Goal: Navigation & Orientation: Find specific page/section

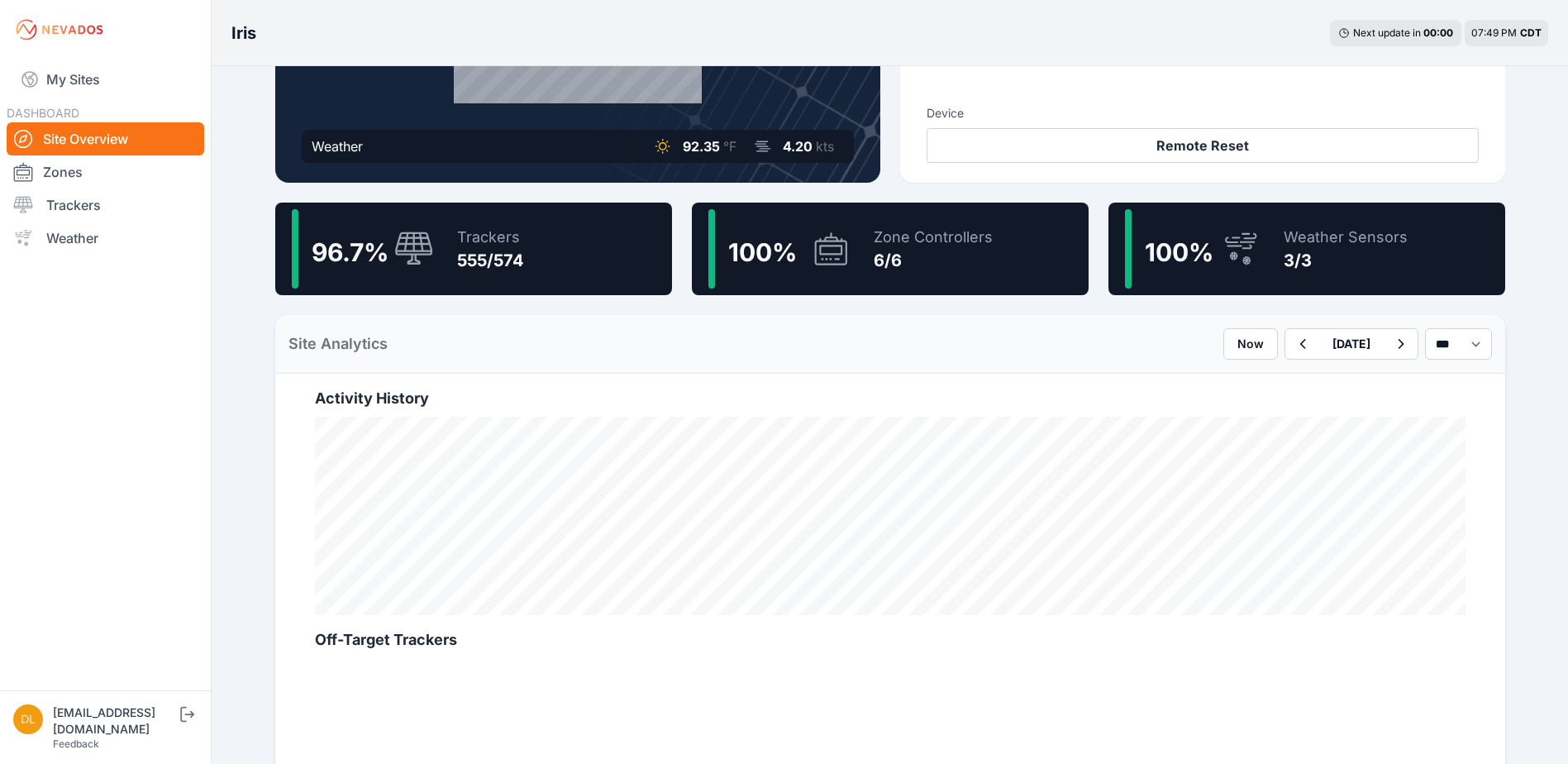
scroll to position [331, 0]
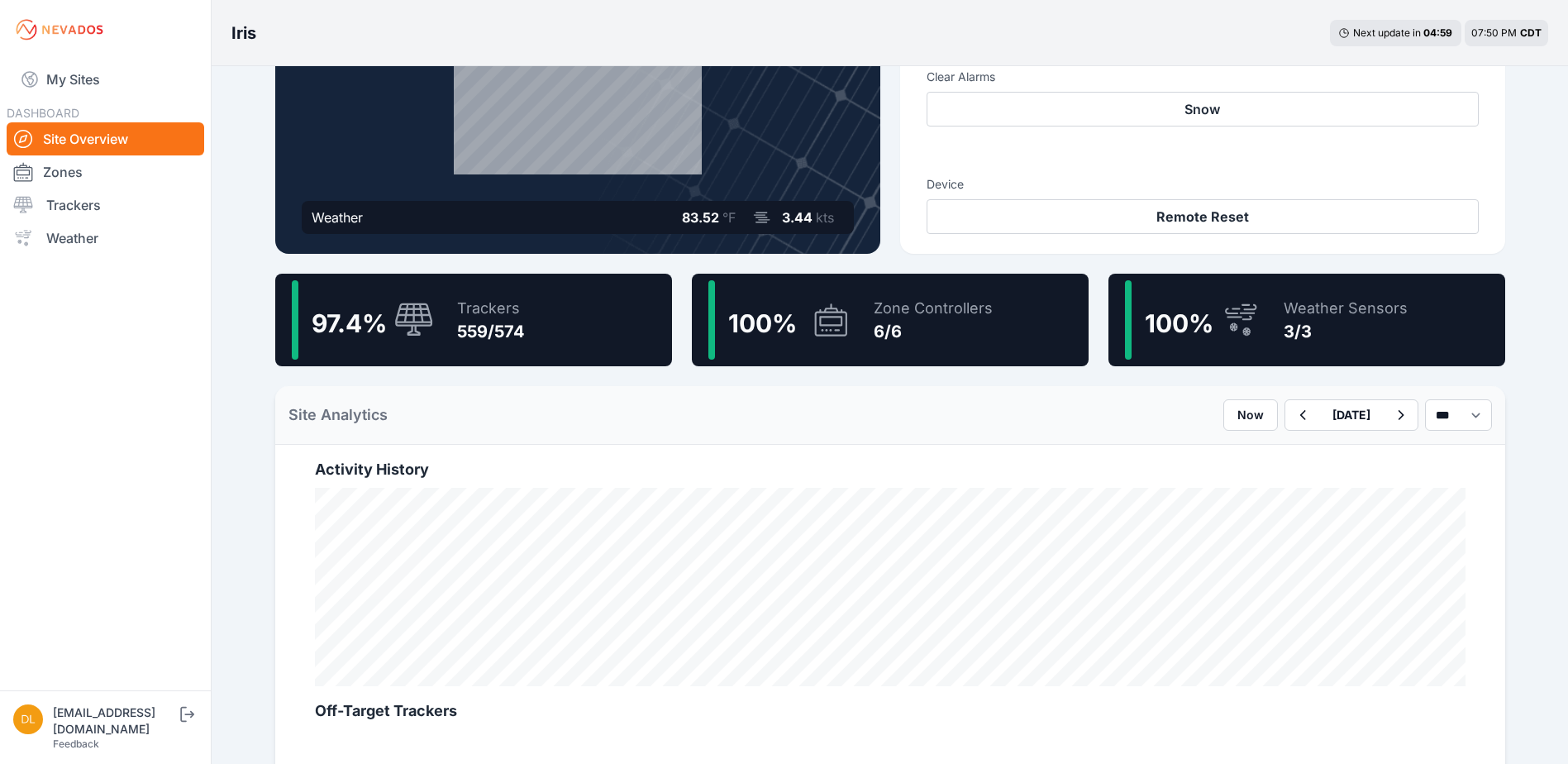
scroll to position [248, 0]
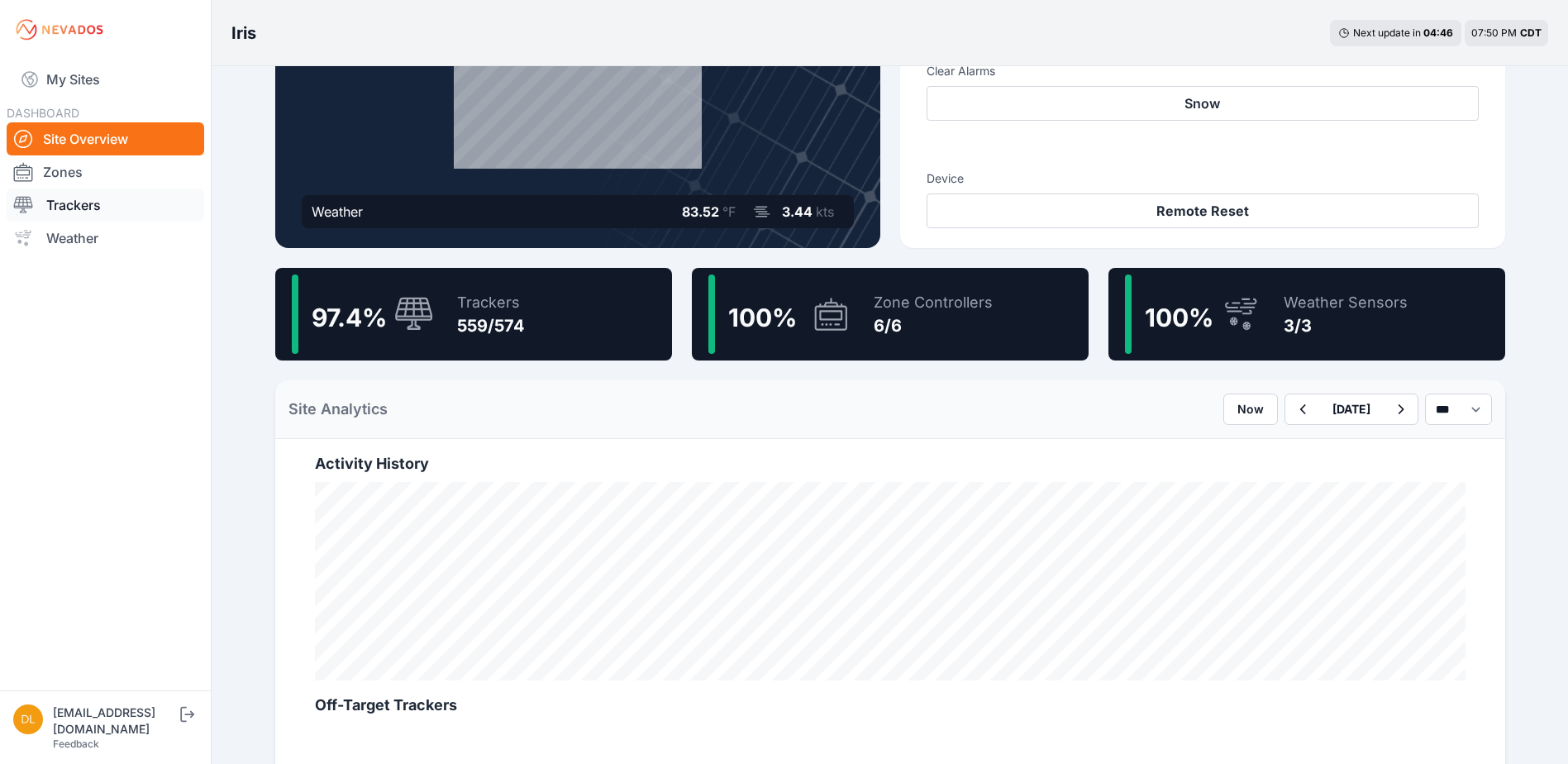
click at [45, 211] on div at bounding box center [30, 206] width 33 height 20
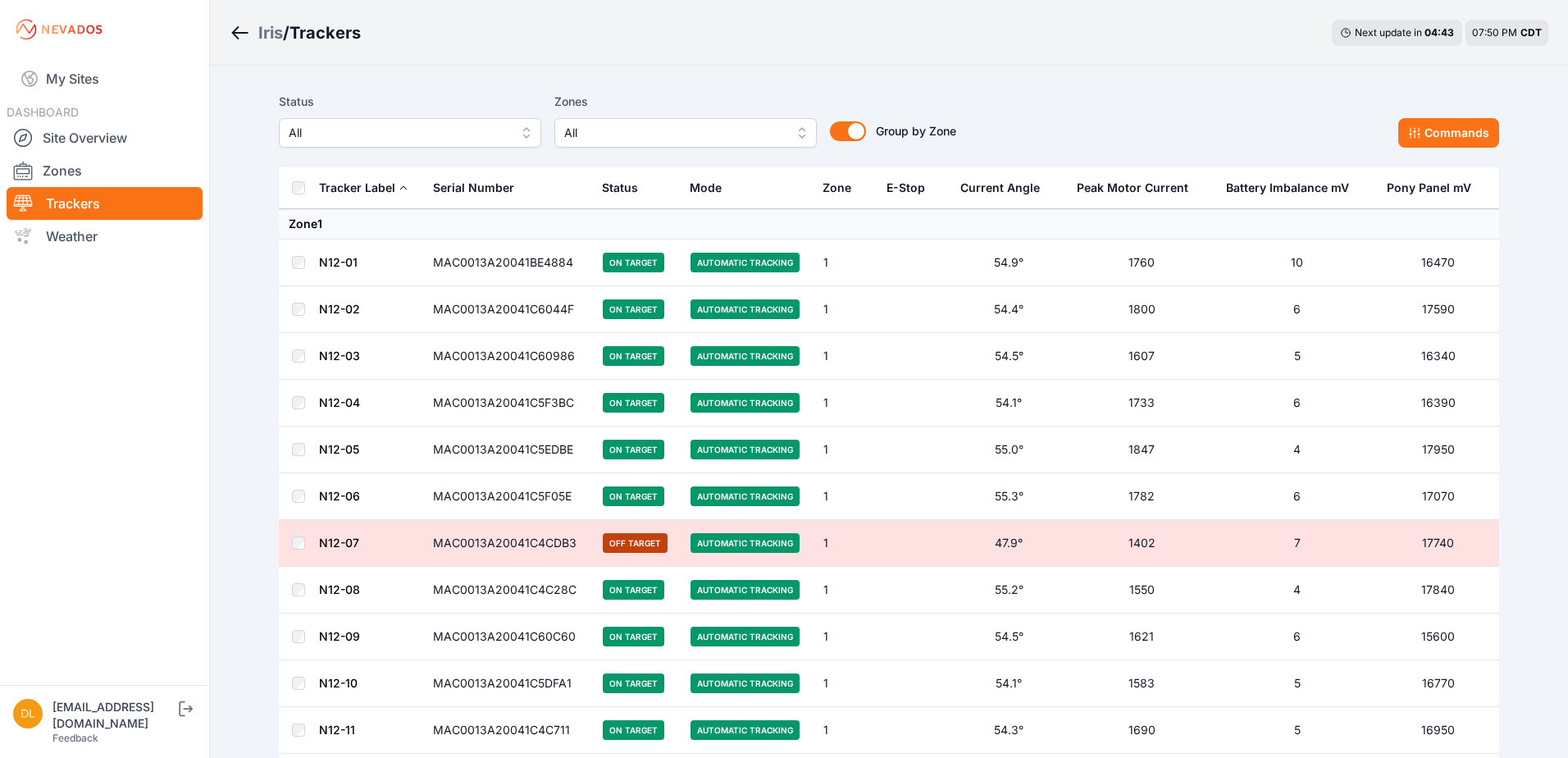
click at [708, 123] on span "All" at bounding box center [674, 133] width 220 height 20
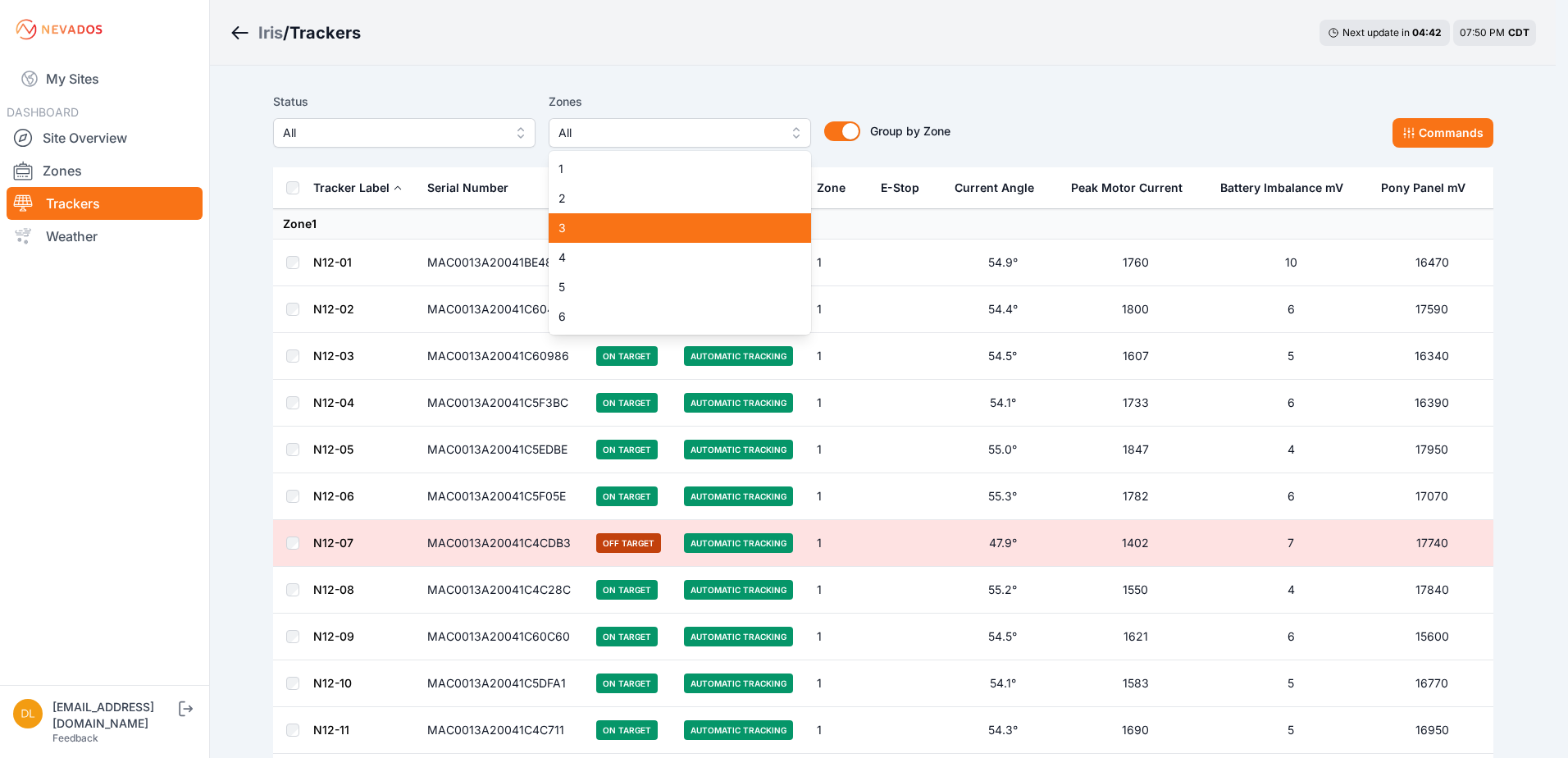
click at [693, 226] on span "3" at bounding box center [669, 228] width 223 height 16
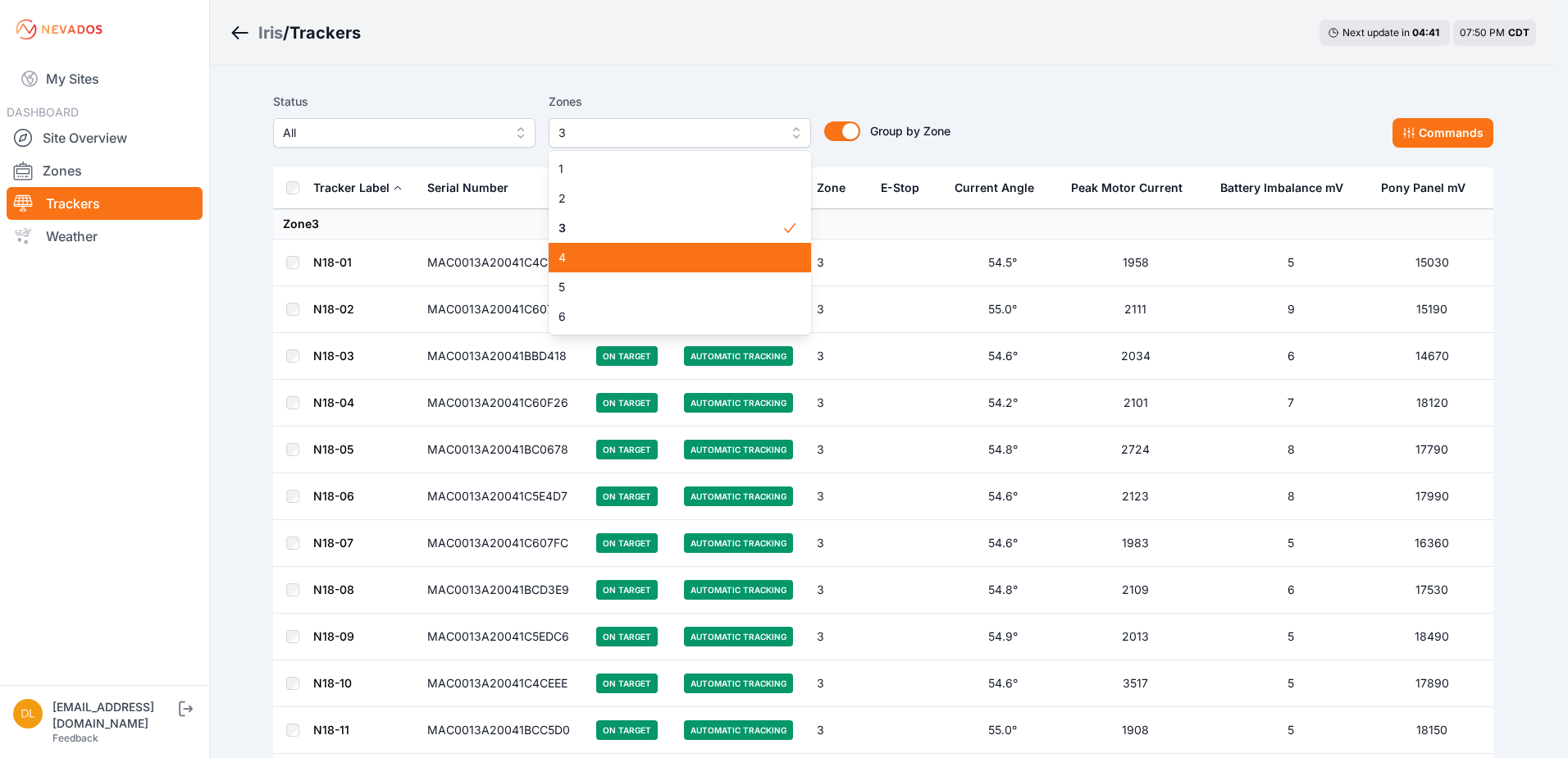
click at [684, 261] on span "4" at bounding box center [669, 257] width 223 height 16
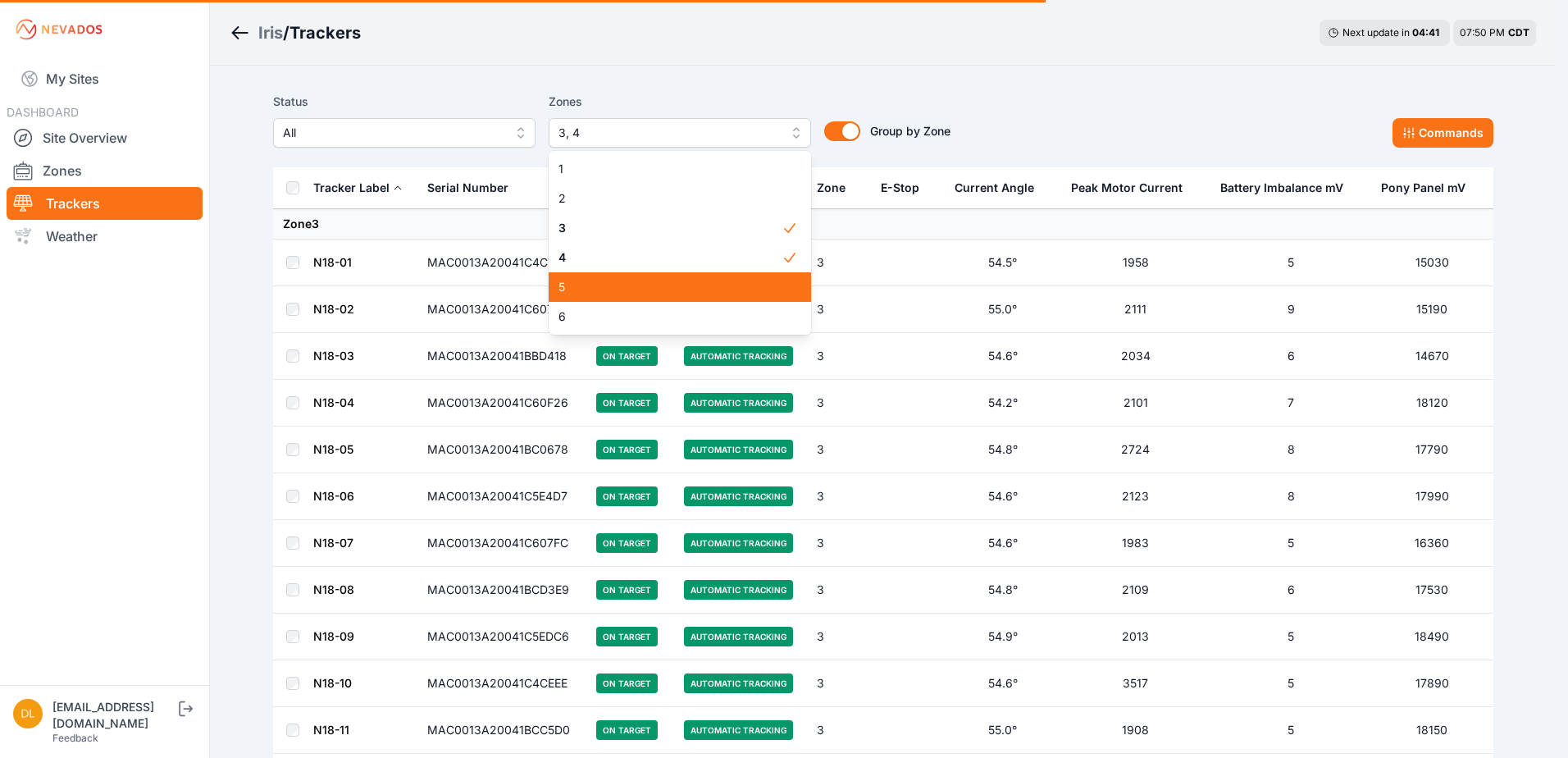
click at [682, 283] on span "5" at bounding box center [669, 287] width 223 height 16
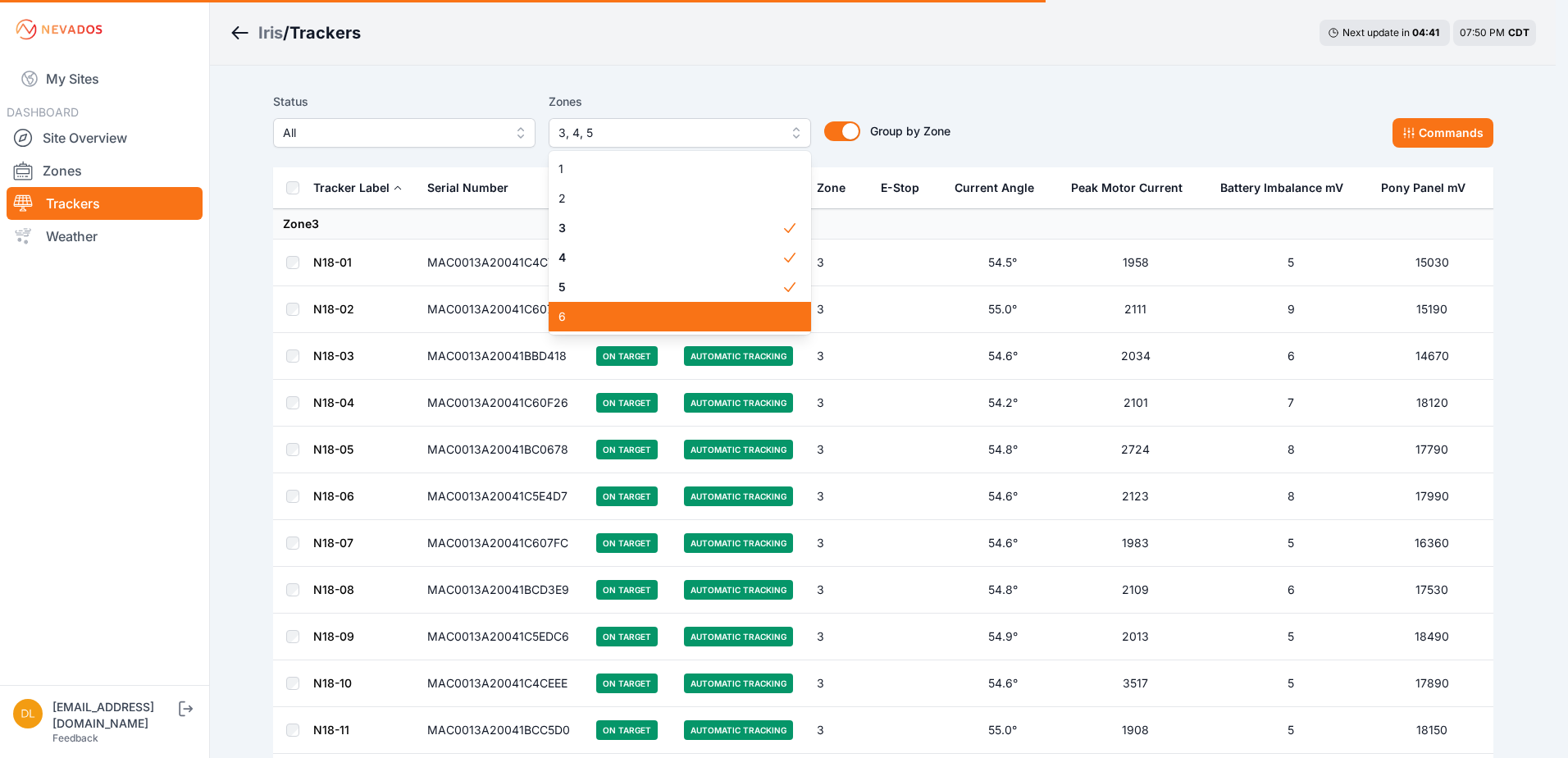
click at [687, 314] on span "6" at bounding box center [669, 317] width 223 height 16
click at [1018, 103] on div "Status All Zones 3, 4, 5, 6 1 2 3 4 5 6 Group by Zone Group by Zone Commands" at bounding box center [883, 120] width 1221 height 56
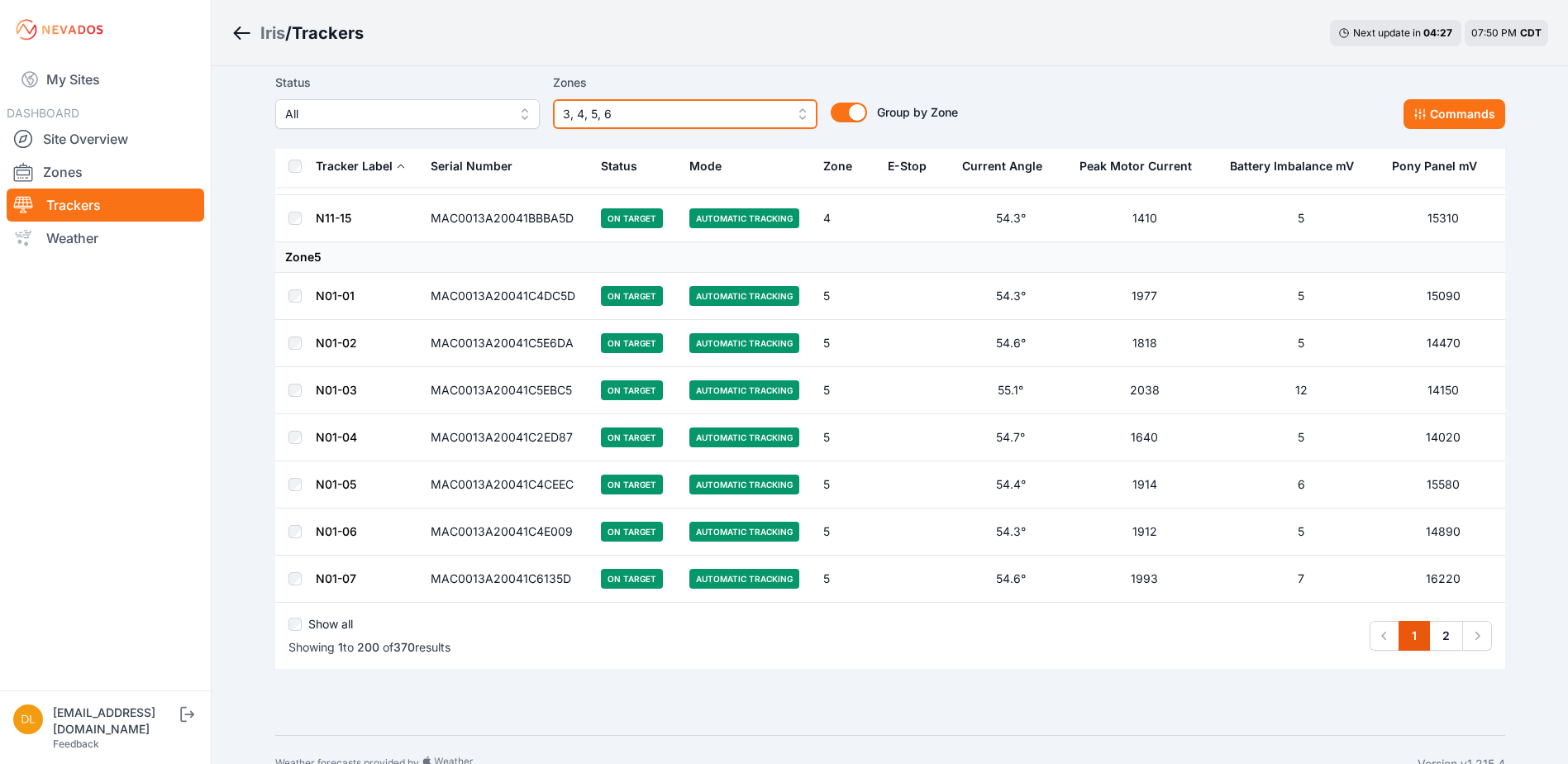
scroll to position [9153, 0]
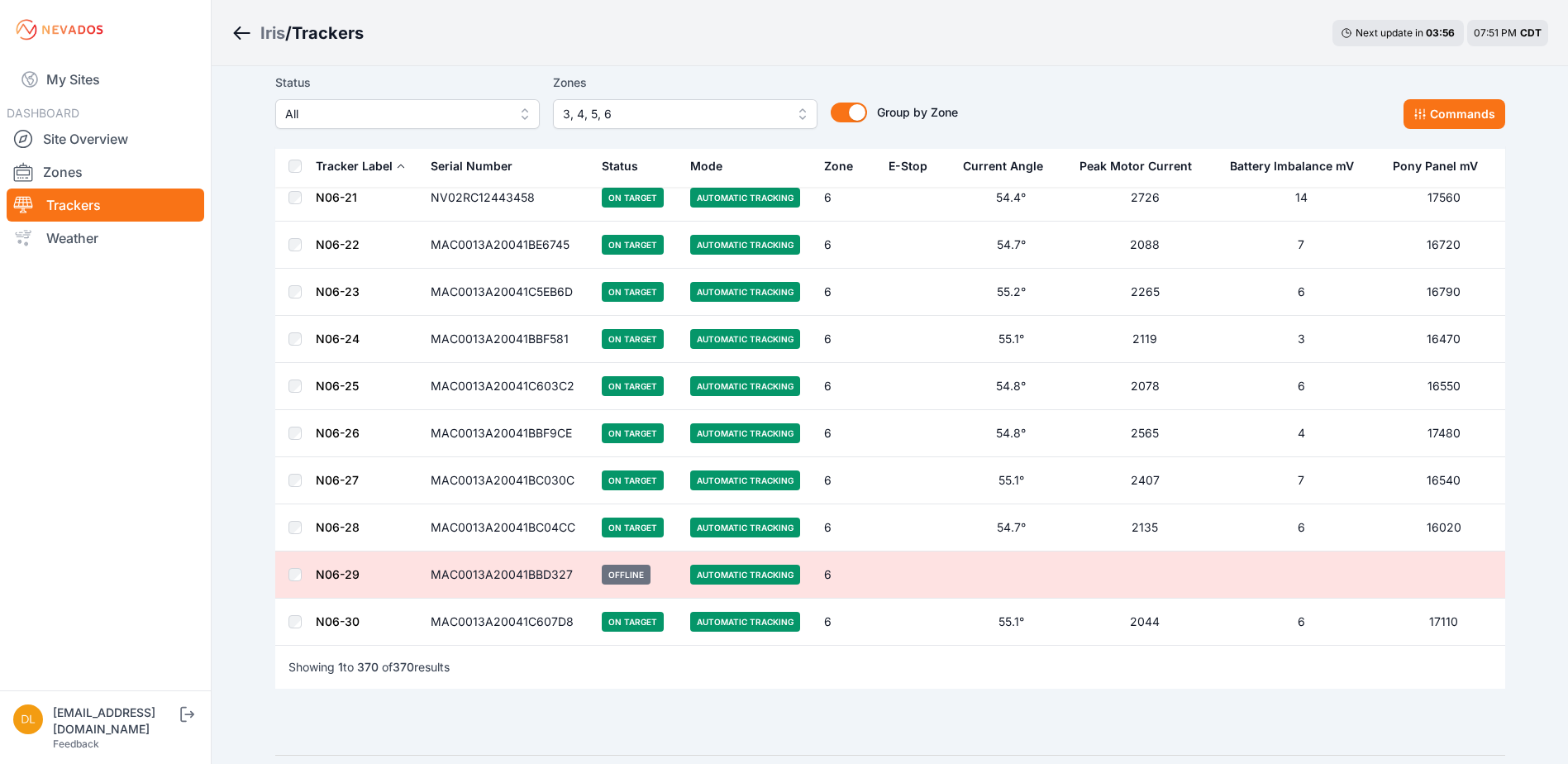
scroll to position [17173, 0]
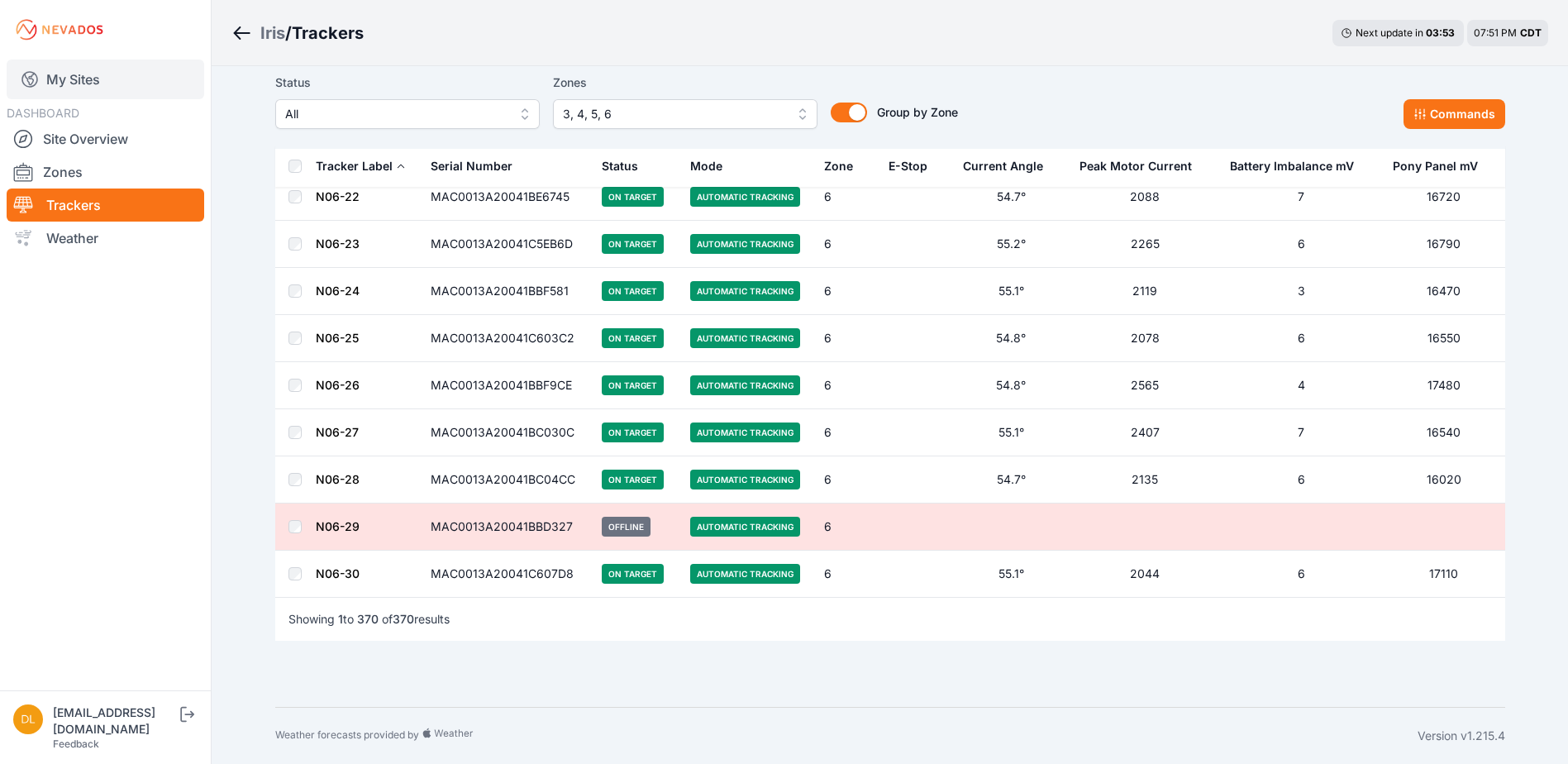
click at [60, 80] on link "My Sites" at bounding box center [105, 79] width 197 height 40
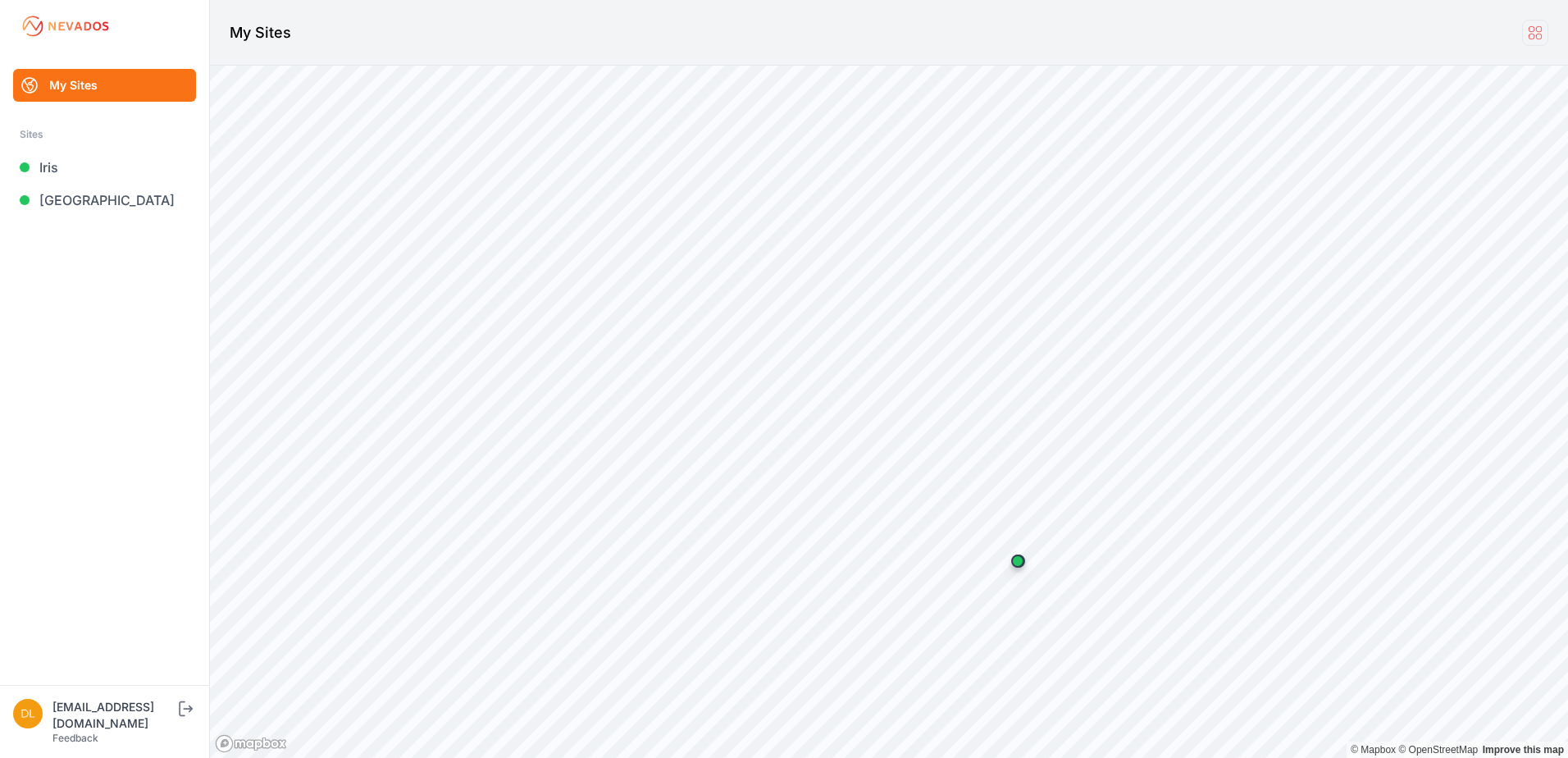
click at [1535, 24] on icon at bounding box center [1536, 32] width 18 height 18
